Goal: Transaction & Acquisition: Book appointment/travel/reservation

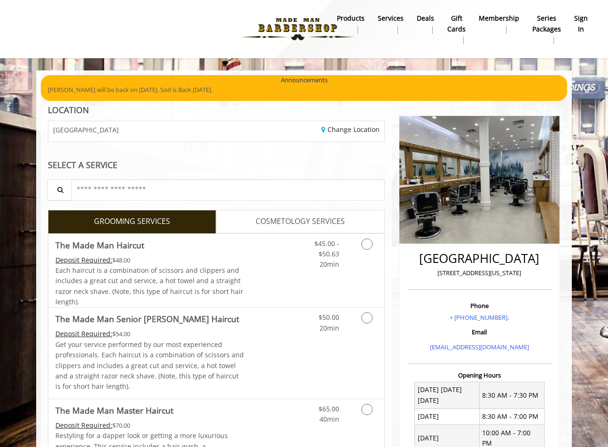
click at [579, 21] on b "sign in" at bounding box center [581, 23] width 14 height 21
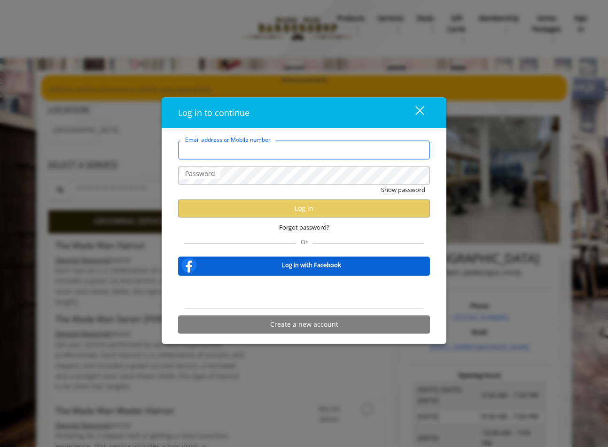
type input "**********"
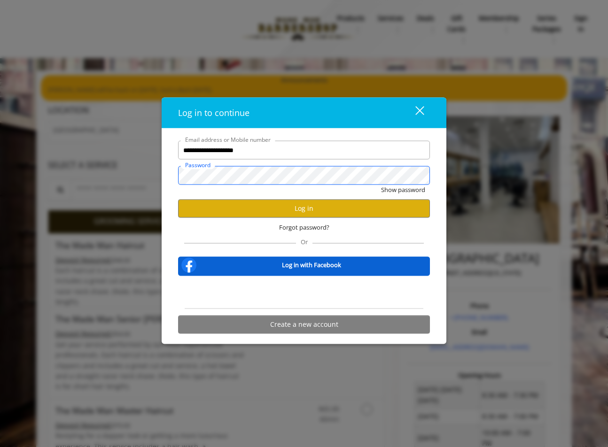
click at [402, 190] on button "Show password" at bounding box center [403, 190] width 44 height 10
click at [317, 208] on button "Log in" at bounding box center [304, 208] width 252 height 18
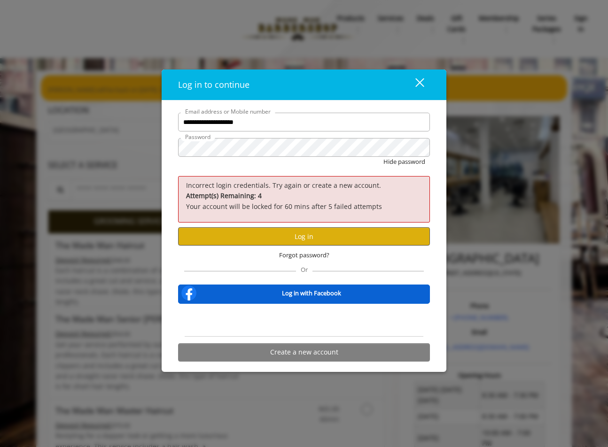
click at [308, 239] on button "Log in" at bounding box center [304, 236] width 252 height 18
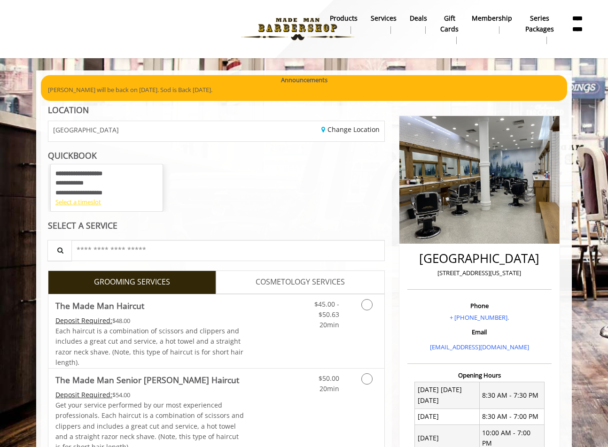
click at [76, 203] on div "Select a timeslot" at bounding box center [106, 202] width 102 height 10
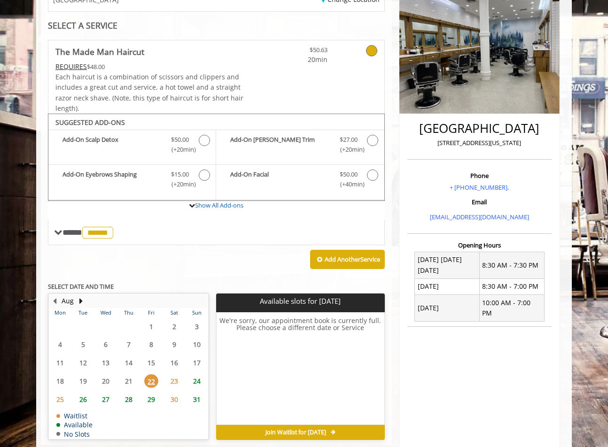
scroll to position [141, 0]
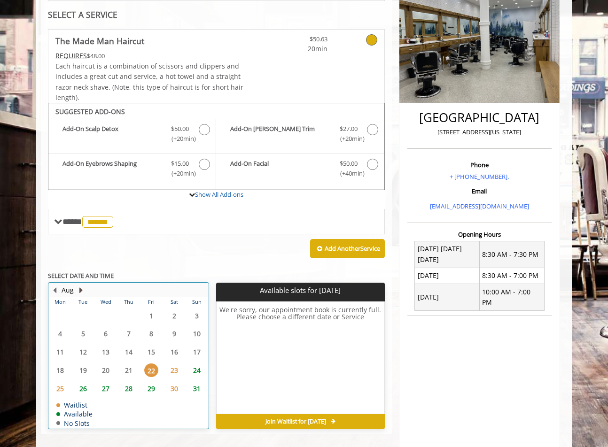
click at [80, 285] on button "Next Month" at bounding box center [81, 290] width 8 height 10
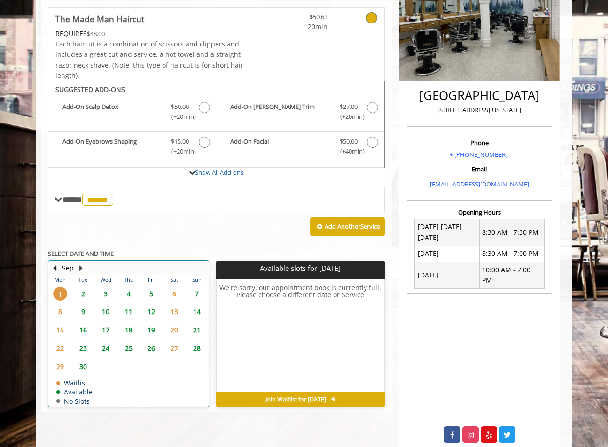
scroll to position [173, 0]
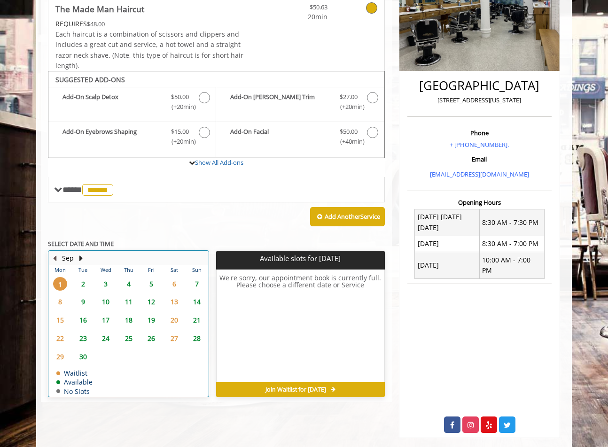
click at [56, 253] on button "Previous Month" at bounding box center [55, 258] width 8 height 10
click at [80, 254] on button "Next Month" at bounding box center [81, 258] width 8 height 10
click at [151, 280] on span "5" at bounding box center [151, 284] width 14 height 14
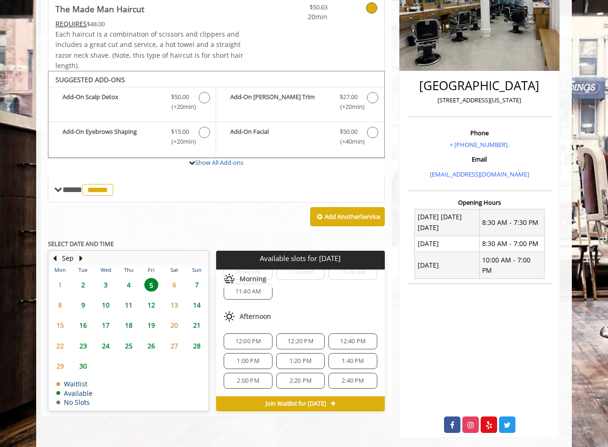
scroll to position [52, 0]
click at [352, 378] on span "2:40 PM" at bounding box center [352, 381] width 22 height 8
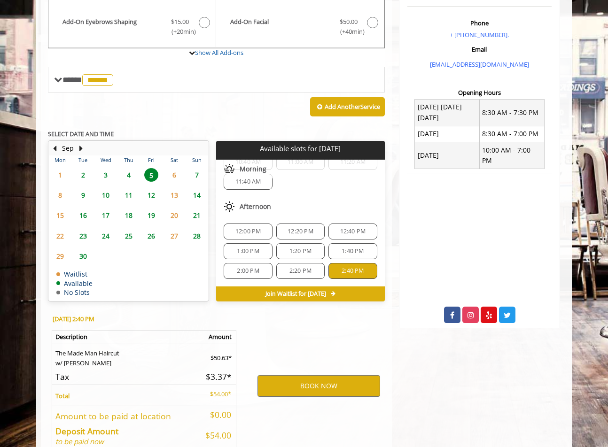
scroll to position [328, 0]
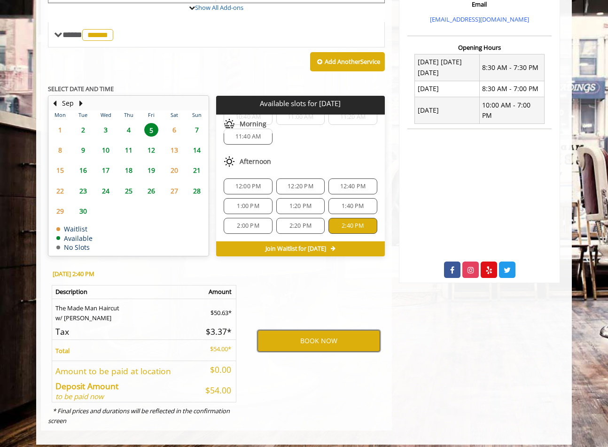
click at [318, 340] on button "BOOK NOW" at bounding box center [318, 341] width 123 height 22
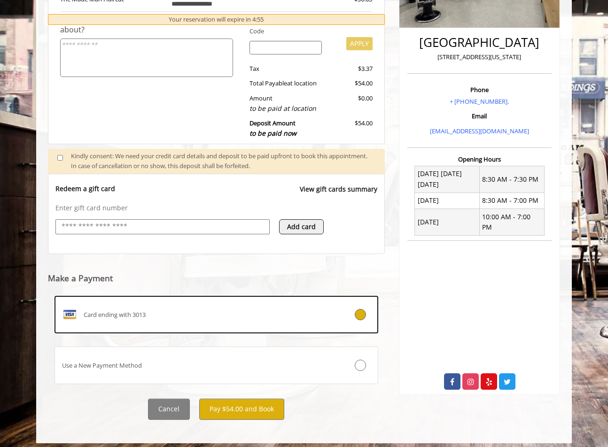
scroll to position [216, 0]
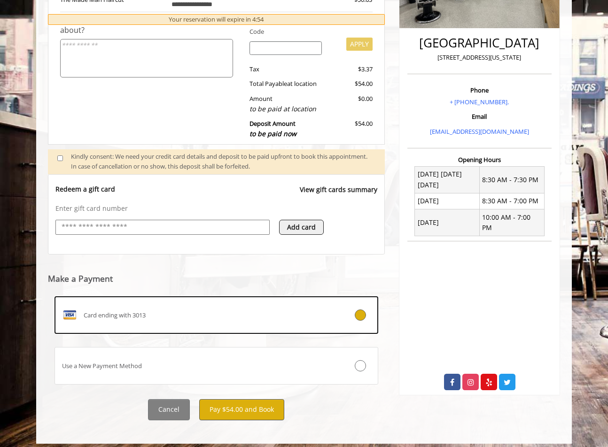
click at [255, 407] on button "Pay $54.00 and Book" at bounding box center [241, 409] width 85 height 21
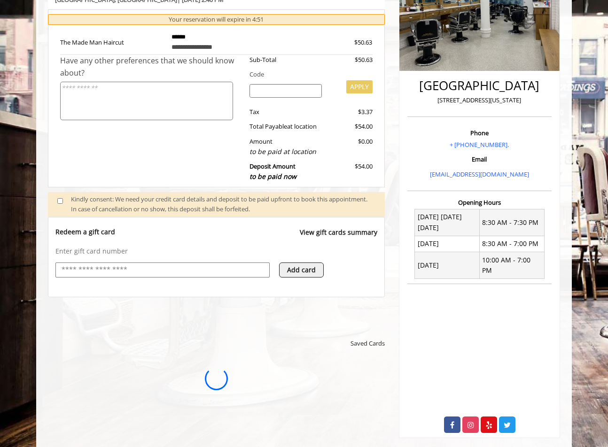
scroll to position [0, 0]
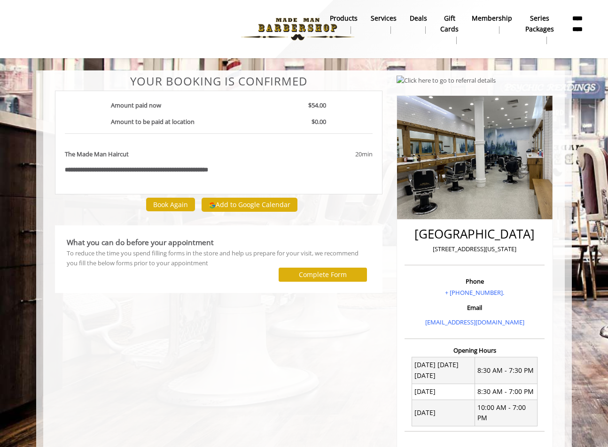
click at [243, 334] on div "**********" at bounding box center [218, 330] width 341 height 510
